Goal: Transaction & Acquisition: Purchase product/service

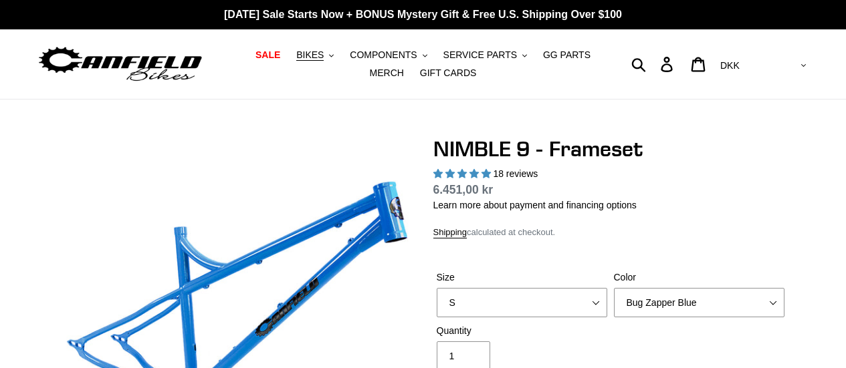
select select "highest-rating"
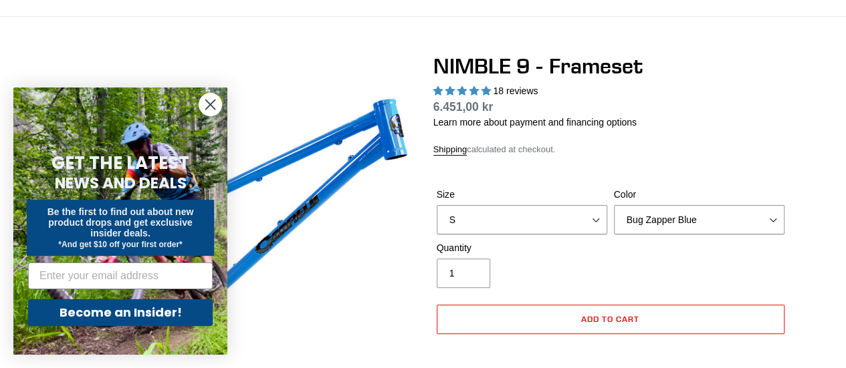
click at [213, 104] on circle "Close dialog" at bounding box center [210, 105] width 22 height 22
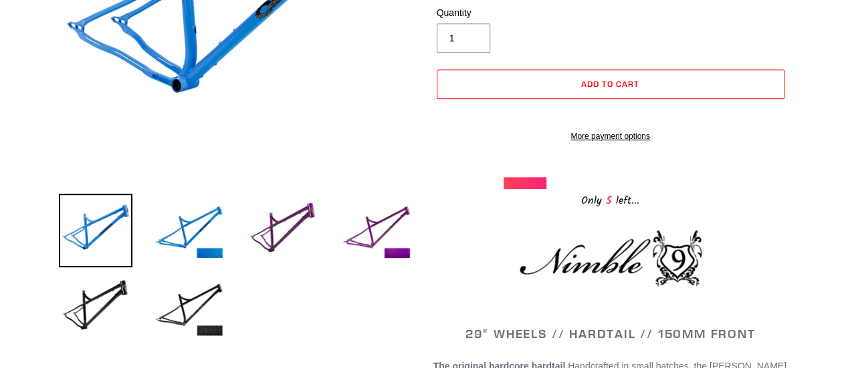
scroll to position [319, 0]
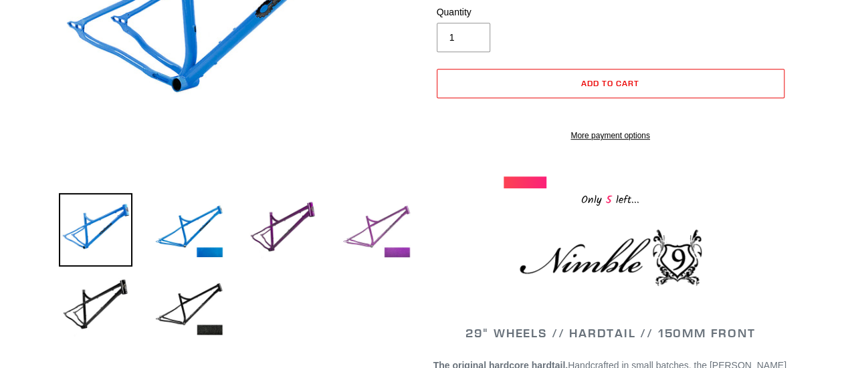
click at [366, 223] on img at bounding box center [377, 230] width 74 height 74
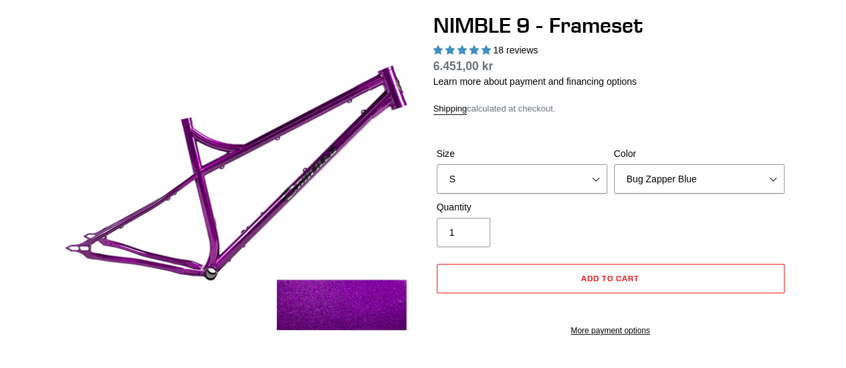
scroll to position [132, 0]
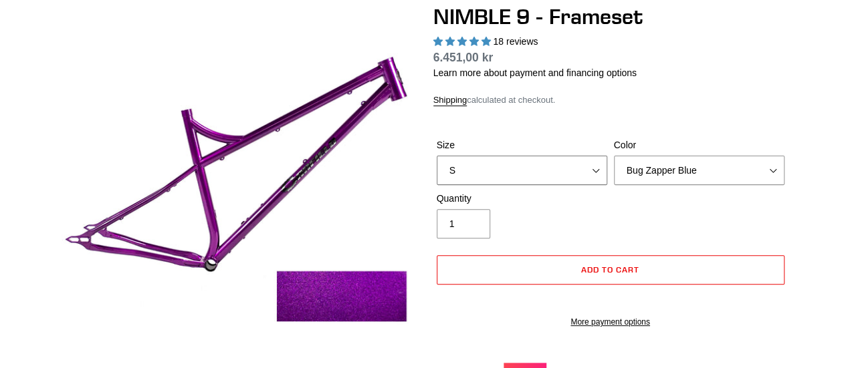
click at [582, 173] on select "S M L XL" at bounding box center [522, 170] width 170 height 29
select select "L"
click at [437, 156] on select "S M L XL" at bounding box center [522, 170] width 170 height 29
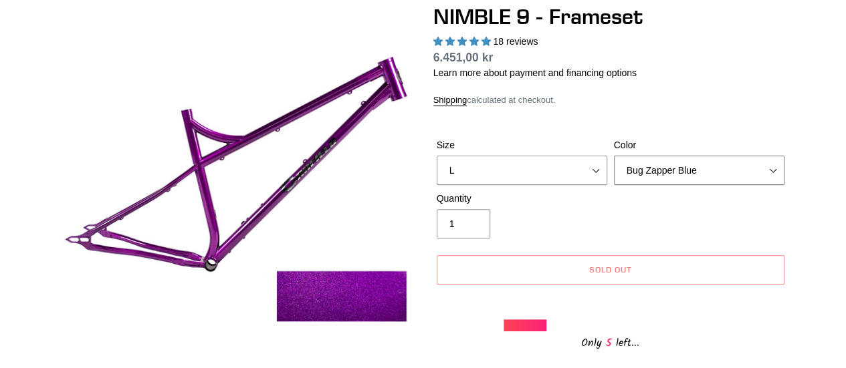
click at [663, 172] on select "Bug Zapper Blue Purple Haze -Sold Out Galaxy Black" at bounding box center [699, 170] width 170 height 29
select select "Purple Haze -Sold Out"
click at [614, 156] on select "Bug Zapper Blue Purple Haze -Sold Out Galaxy Black" at bounding box center [699, 170] width 170 height 29
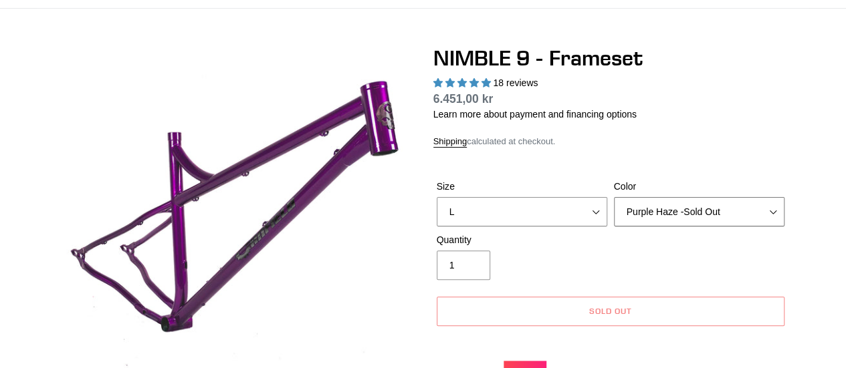
scroll to position [0, 0]
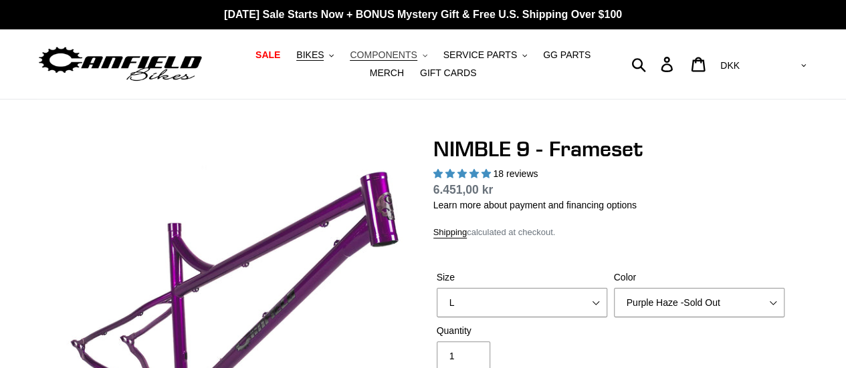
click at [392, 54] on span "COMPONENTS" at bounding box center [383, 54] width 67 height 11
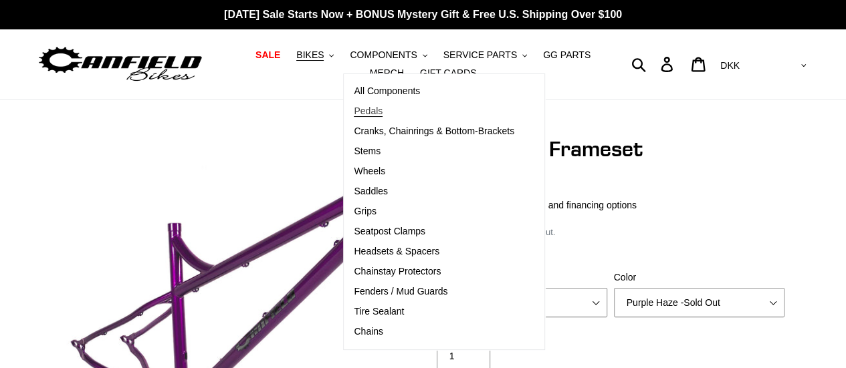
click at [354, 110] on span "Pedals" at bounding box center [368, 111] width 29 height 11
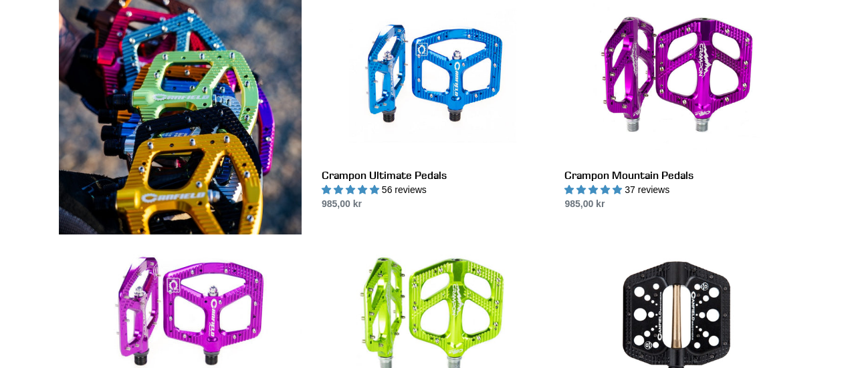
scroll to position [340, 0]
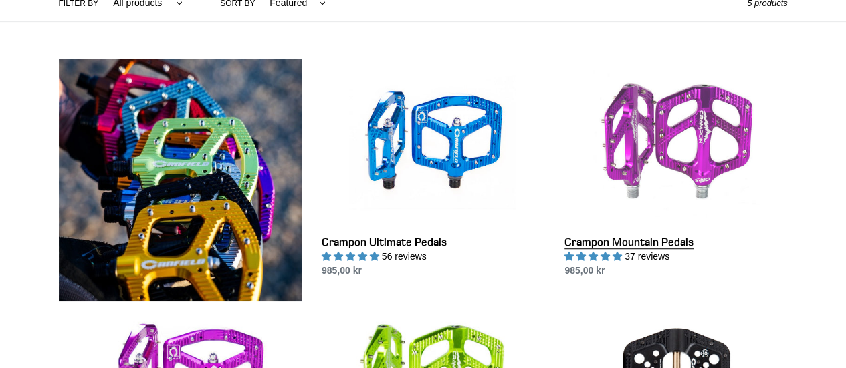
click at [656, 150] on link "Crampon Mountain Pedals" at bounding box center [675, 168] width 223 height 219
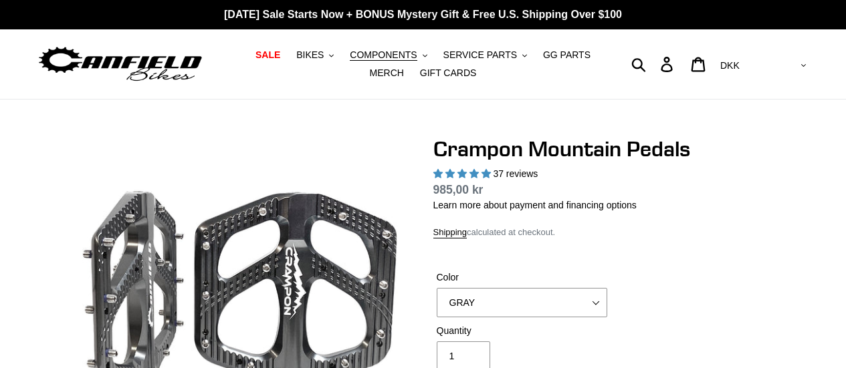
select select "highest-rating"
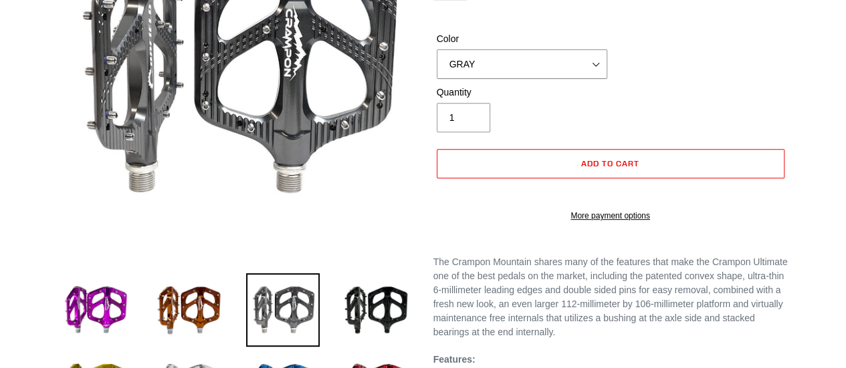
scroll to position [239, 0]
